Goal: Information Seeking & Learning: Learn about a topic

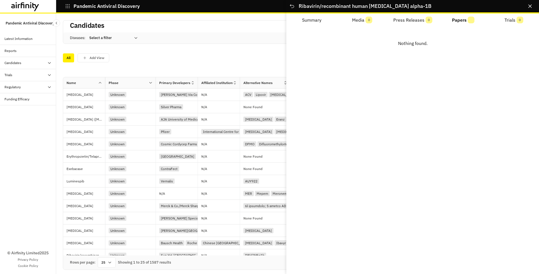
click at [531, 6] on icon "Close" at bounding box center [530, 5] width 3 height 3
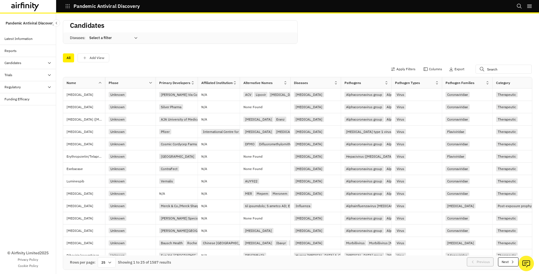
click at [335, 52] on div "All Add View" at bounding box center [298, 57] width 470 height 12
click at [25, 39] on div "Latest Information" at bounding box center [18, 38] width 28 height 5
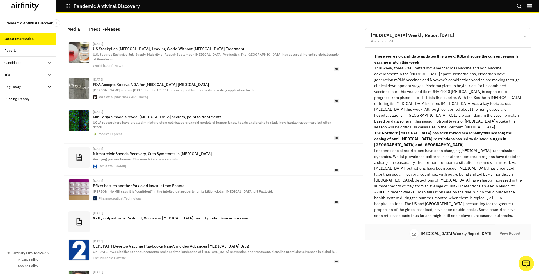
scroll to position [351, 169]
click at [34, 61] on div "Candidates" at bounding box center [30, 62] width 52 height 5
click at [29, 74] on div "Table" at bounding box center [32, 74] width 47 height 5
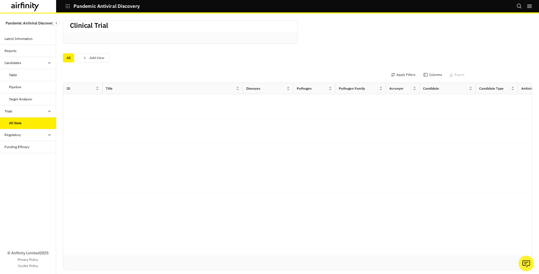
click at [37, 135] on div "Regulatory" at bounding box center [30, 134] width 52 height 5
click at [34, 147] on div "By Treatment" at bounding box center [32, 146] width 47 height 5
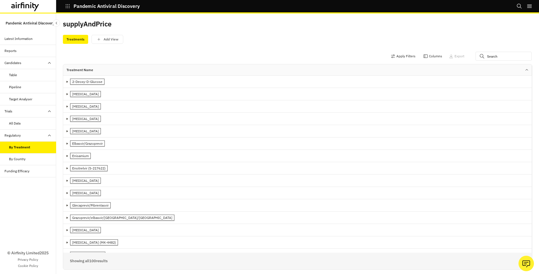
click at [37, 160] on div "By Country" at bounding box center [32, 158] width 47 height 5
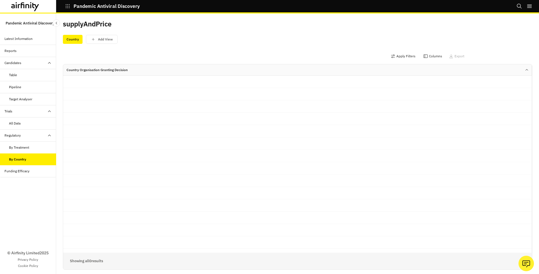
click at [37, 146] on div "By Treatment" at bounding box center [32, 147] width 47 height 5
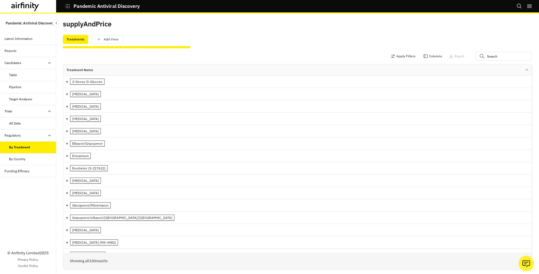
click at [38, 134] on div "Regulatory" at bounding box center [30, 135] width 52 height 5
click at [39, 147] on div "Funding Efficacy" at bounding box center [30, 147] width 52 height 5
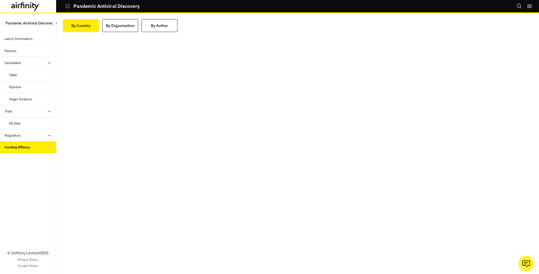
click at [41, 136] on div "Regulatory" at bounding box center [30, 135] width 52 height 5
click at [40, 124] on div "All Data" at bounding box center [32, 123] width 47 height 5
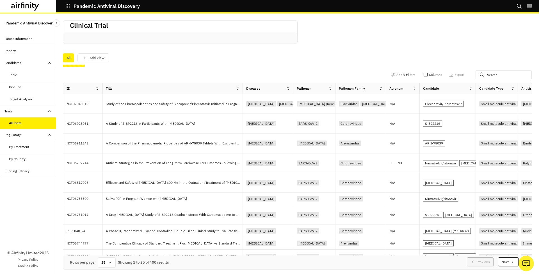
click at [42, 111] on div "Trials" at bounding box center [30, 111] width 52 height 5
click at [44, 136] on div "Regulatory" at bounding box center [30, 134] width 52 height 5
click at [43, 114] on div "Trials" at bounding box center [28, 111] width 56 height 12
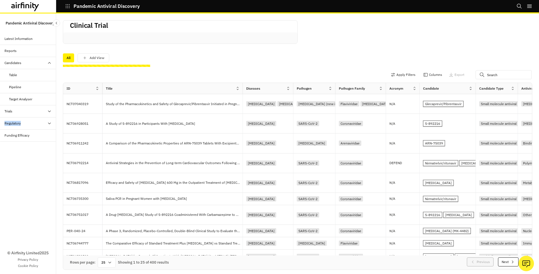
click at [43, 114] on div "Trials" at bounding box center [28, 111] width 56 height 12
click at [37, 68] on div "Candidates" at bounding box center [28, 63] width 56 height 12
click at [38, 63] on div "Candidates" at bounding box center [30, 62] width 52 height 5
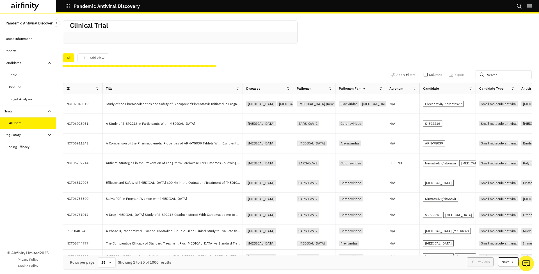
click at [35, 111] on div "Trials" at bounding box center [30, 111] width 52 height 5
click at [35, 72] on div "Table" at bounding box center [28, 75] width 56 height 12
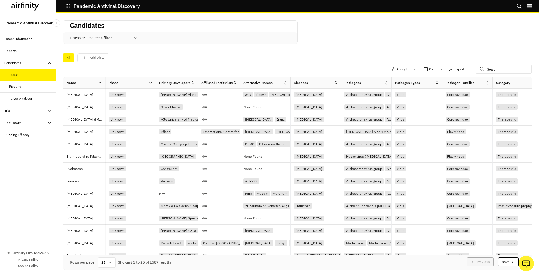
click at [270, 52] on div "All Add View" at bounding box center [298, 57] width 470 height 12
